Goal: Find specific page/section: Locate a particular part of the current website

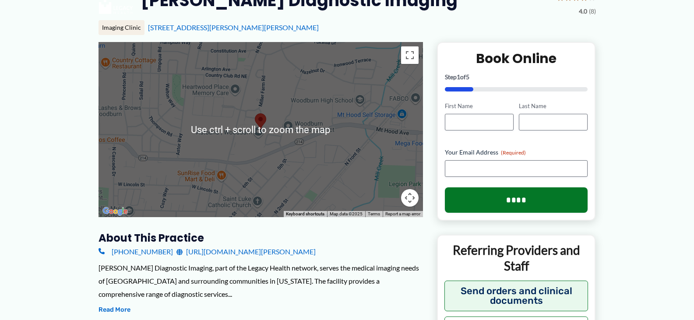
scroll to position [175, 0]
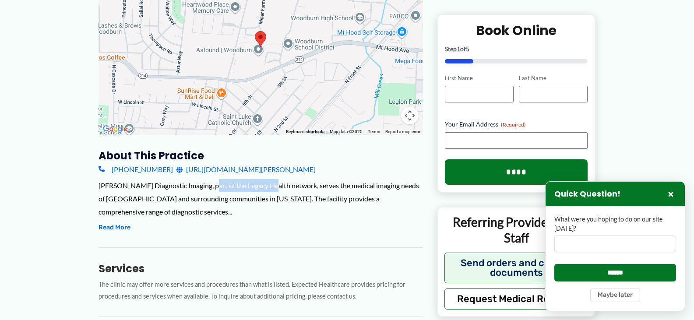
drag, startPoint x: 212, startPoint y: 185, endPoint x: 273, endPoint y: 182, distance: 61.0
click at [273, 181] on div "[PERSON_NAME] Diagnostic Imaging, part of the Legacy Health network, serves the…" at bounding box center [261, 198] width 325 height 39
click at [223, 202] on div "[PERSON_NAME] Diagnostic Imaging, part of the Legacy Health network, serves the…" at bounding box center [261, 198] width 325 height 39
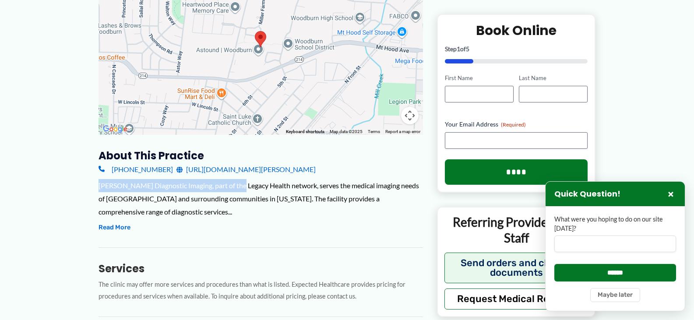
drag, startPoint x: 100, startPoint y: 186, endPoint x: 242, endPoint y: 184, distance: 142.4
click at [242, 184] on div "[PERSON_NAME] Diagnostic Imaging, part of the Legacy Health network, serves the…" at bounding box center [261, 198] width 325 height 39
click at [259, 192] on div "[PERSON_NAME] Diagnostic Imaging, part of the Legacy Health network, serves the…" at bounding box center [261, 198] width 325 height 39
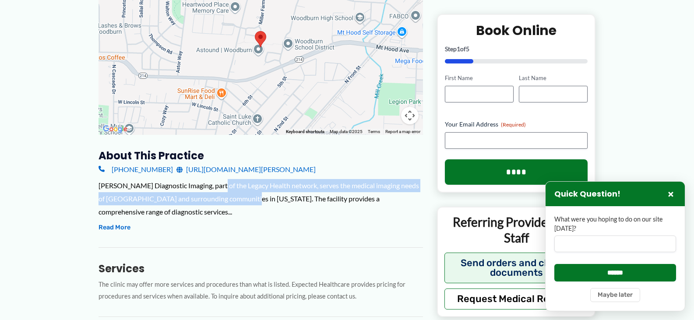
drag, startPoint x: 258, startPoint y: 199, endPoint x: 218, endPoint y: 179, distance: 45.3
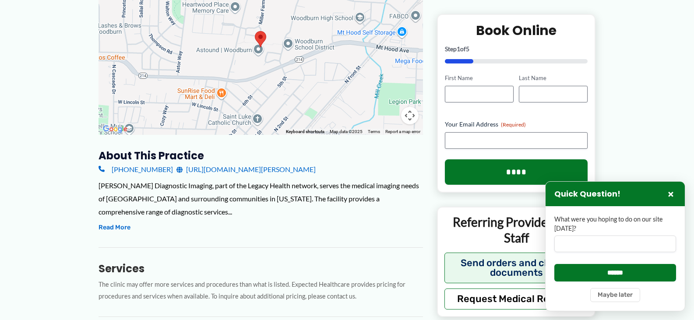
click at [175, 183] on div "[PERSON_NAME] Diagnostic Imaging, part of the Legacy Health network, serves the…" at bounding box center [261, 198] width 325 height 39
